Goal: Task Accomplishment & Management: Manage account settings

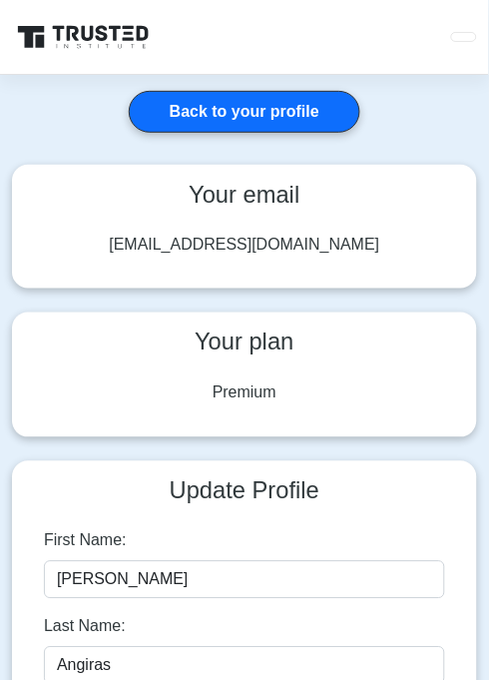
click at [294, 388] on div "Premium" at bounding box center [244, 393] width 401 height 24
click at [303, 376] on div "Premium" at bounding box center [244, 393] width 433 height 56
click at [299, 378] on div "Premium" at bounding box center [244, 393] width 433 height 56
click at [303, 382] on div "Premium" at bounding box center [244, 393] width 401 height 24
click at [312, 398] on div "Premium" at bounding box center [244, 393] width 401 height 24
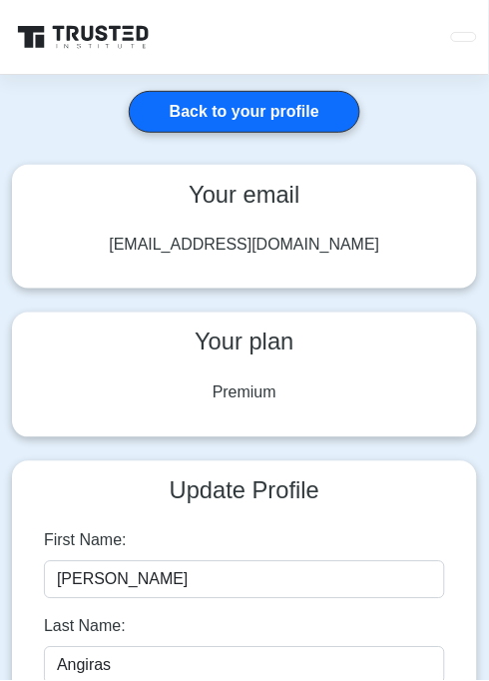
click at [287, 113] on link "Back to your profile" at bounding box center [245, 112] width 232 height 42
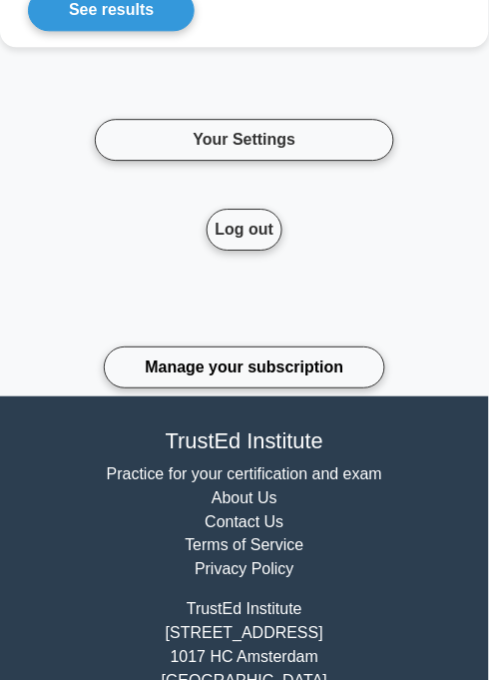
scroll to position [1033, 0]
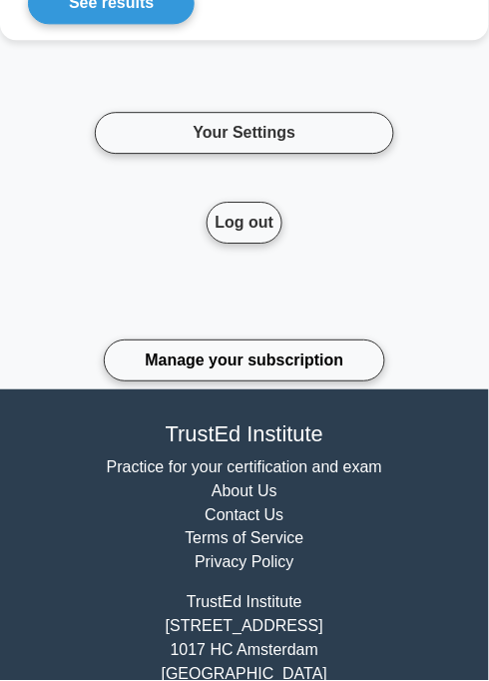
click at [312, 352] on link "Manage your subscription" at bounding box center [244, 360] width 281 height 42
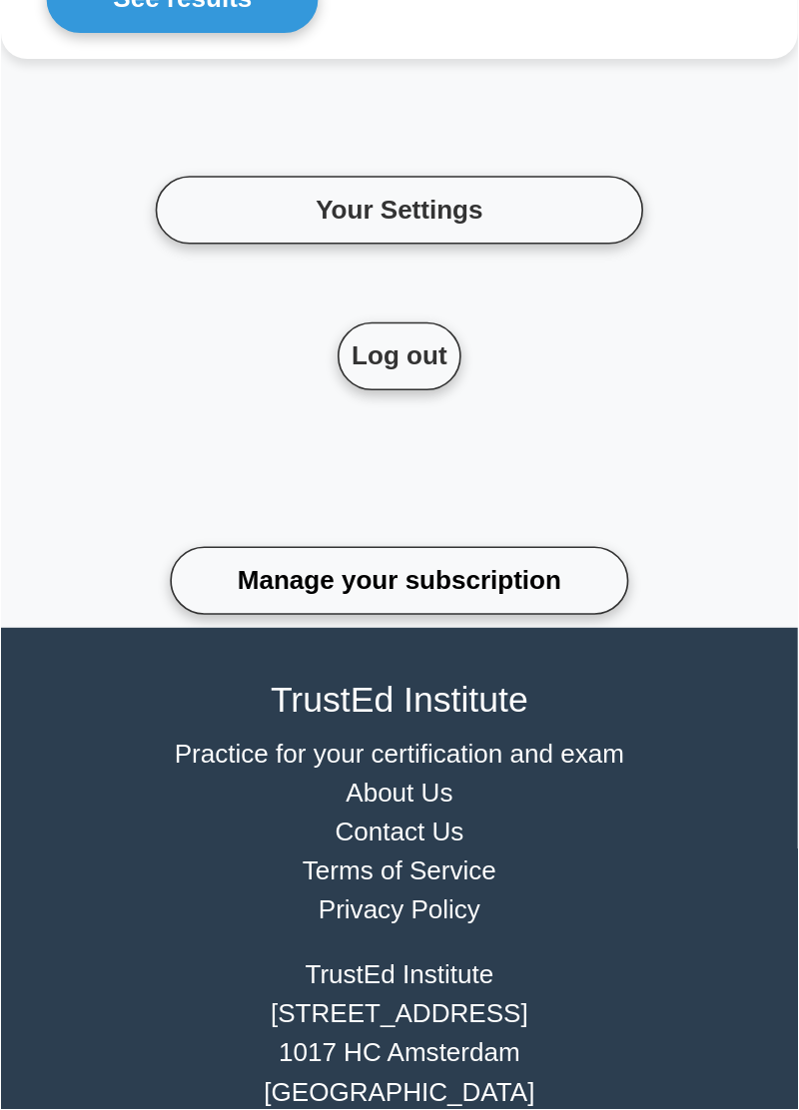
scroll to position [555, 0]
